Goal: Check status

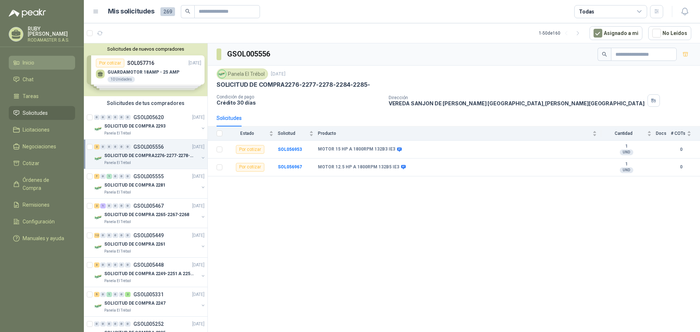
click at [38, 60] on li "Inicio" at bounding box center [42, 63] width 58 height 8
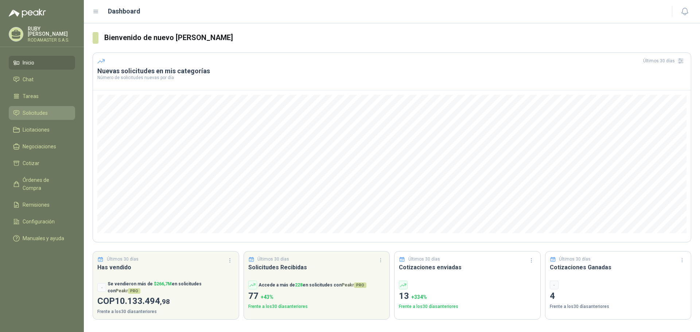
click at [32, 116] on link "Solicitudes" at bounding box center [42, 113] width 66 height 14
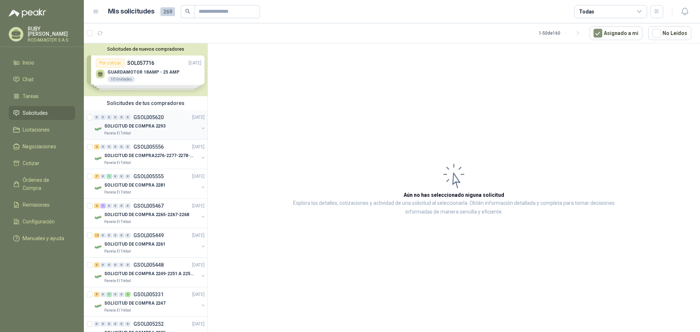
click at [135, 125] on p "SOLICITUD DE COMPRA 2293" at bounding box center [134, 126] width 61 height 7
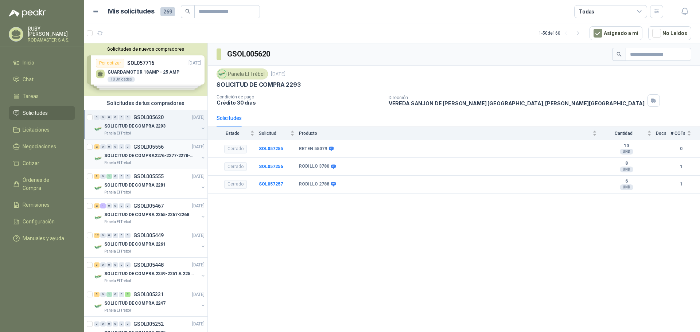
click at [130, 149] on div "2 0 0 0 0 0 GSOL005556 22/09/25" at bounding box center [150, 147] width 112 height 9
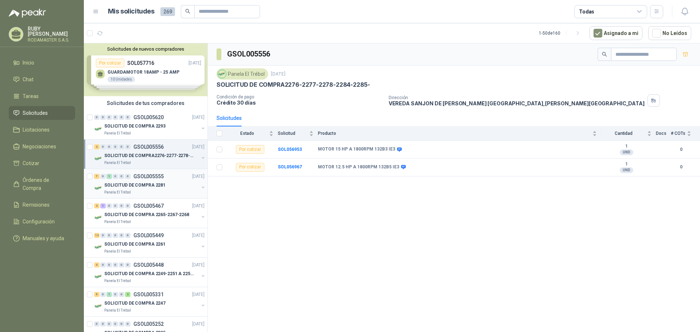
click at [135, 174] on p "GSOL005555" at bounding box center [148, 176] width 30 height 5
click at [37, 176] on span "Órdenes de Compra" at bounding box center [46, 184] width 46 height 16
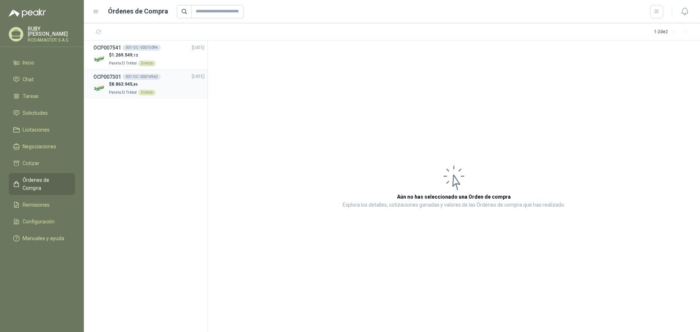
click at [123, 87] on p "$ 8.863.945 ,86" at bounding box center [132, 84] width 47 height 7
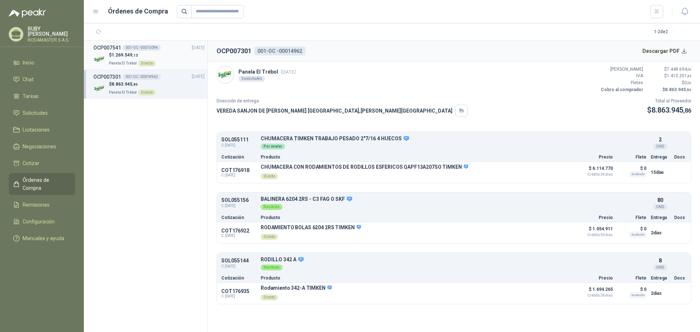
click at [128, 67] on li "OCP007541 001-OC -00015094 24/09/25 $ 1.269.549 ,12 Panela El Trébol Directo" at bounding box center [146, 55] width 124 height 29
click at [129, 57] on span "1.269.549 ,12" at bounding box center [125, 54] width 26 height 5
